Goal: Use online tool/utility: Utilize a website feature to perform a specific function

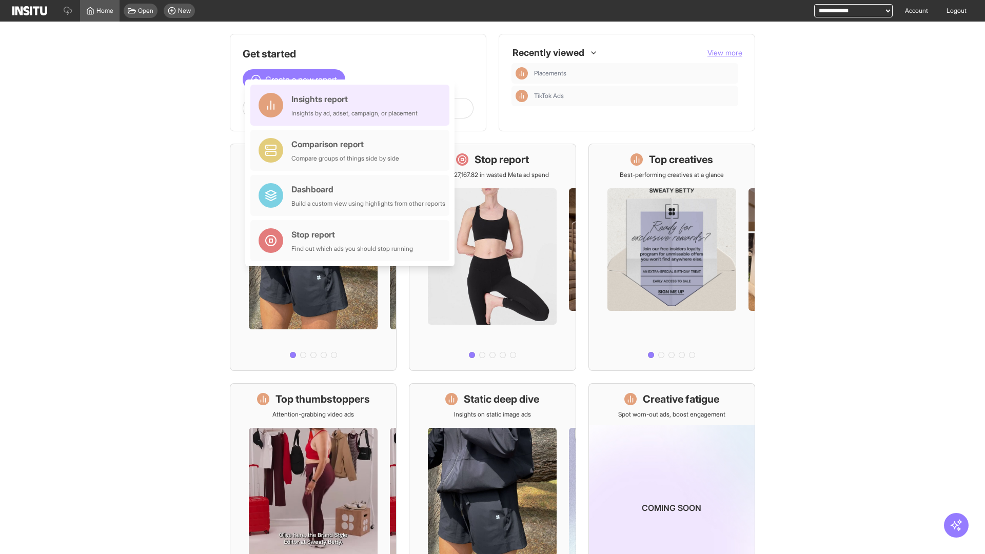
click at [352, 105] on div "Insights report Insights by ad, adset, campaign, or placement" at bounding box center [354, 105] width 126 height 25
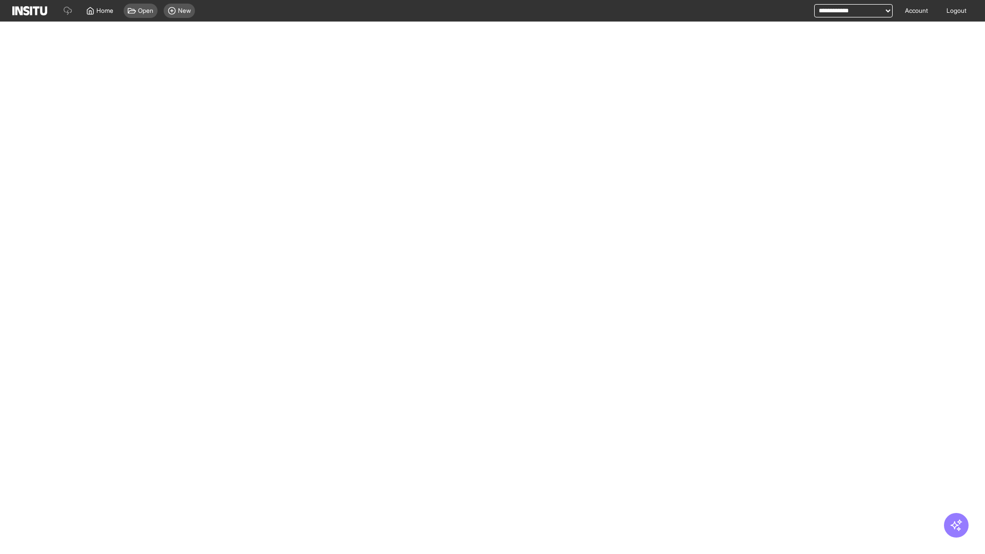
select select "**"
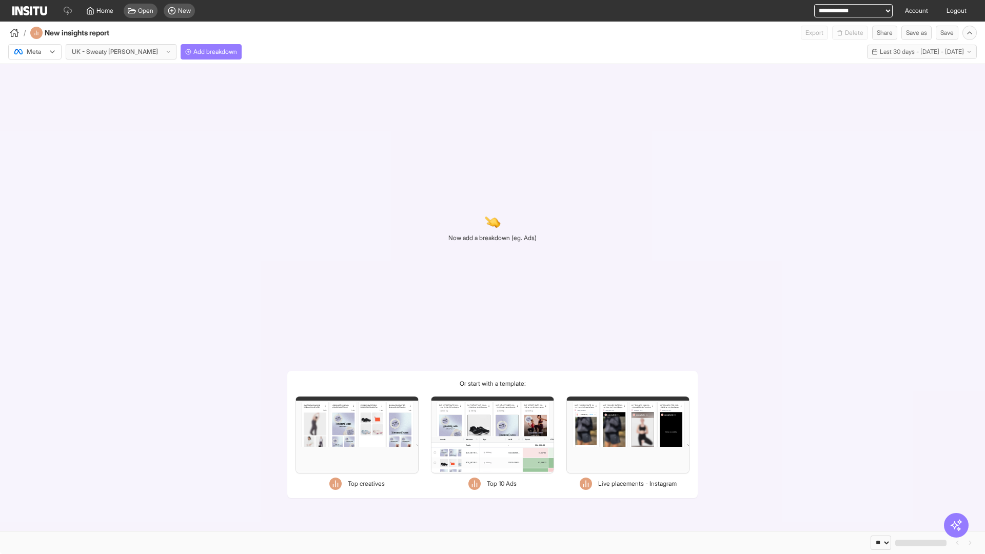
click at [35, 52] on div at bounding box center [27, 52] width 29 height 10
click at [34, 74] on span "Meta" at bounding box center [34, 73] width 14 height 9
click at [193, 52] on span "Add breakdown" at bounding box center [215, 52] width 44 height 8
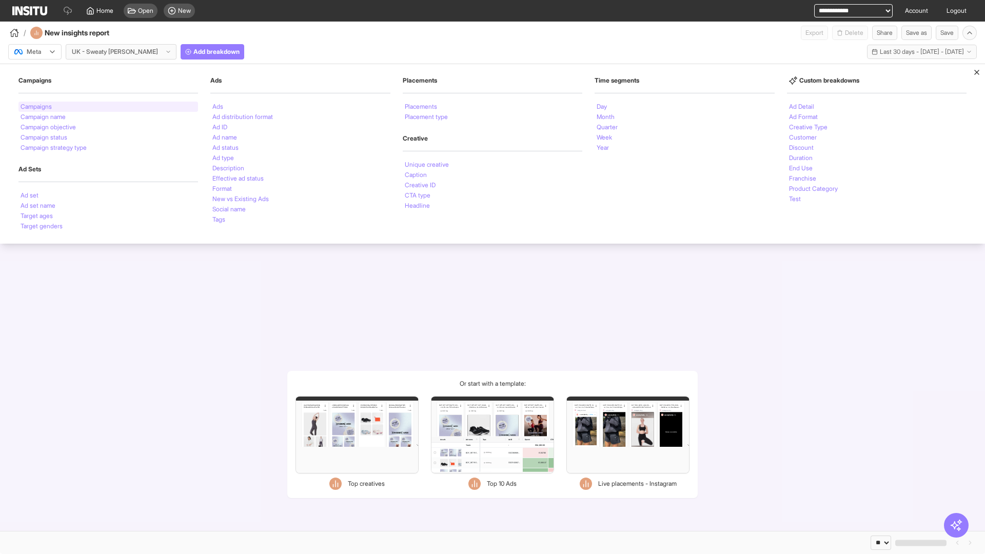
click at [37, 107] on li "Campaigns" at bounding box center [36, 107] width 31 height 6
